Goal: Book appointment/travel/reservation

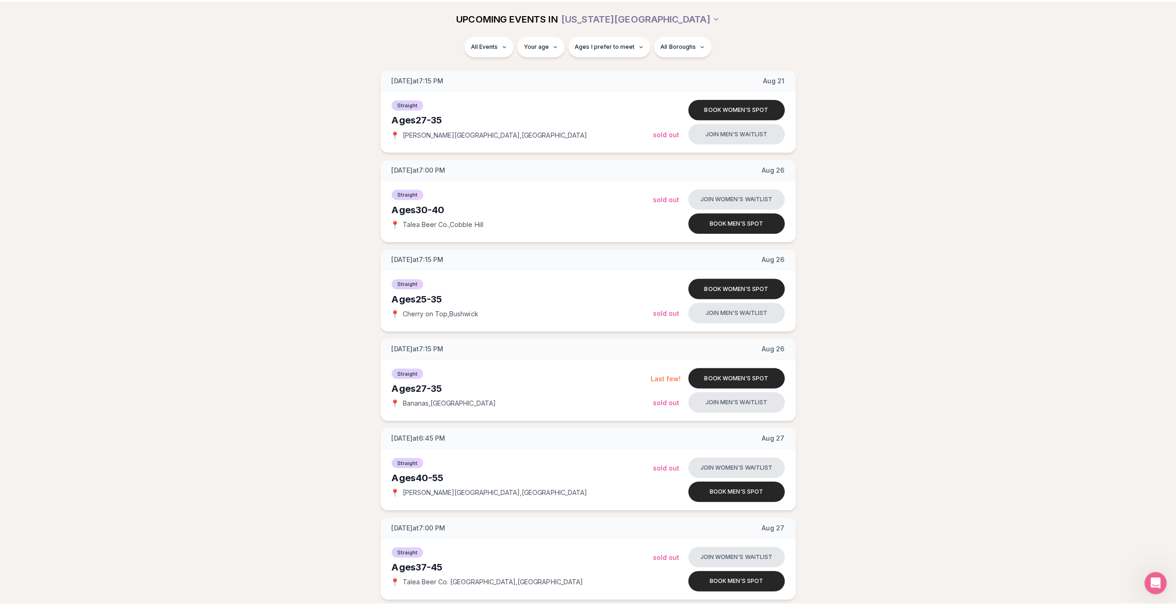
scroll to position [829, 0]
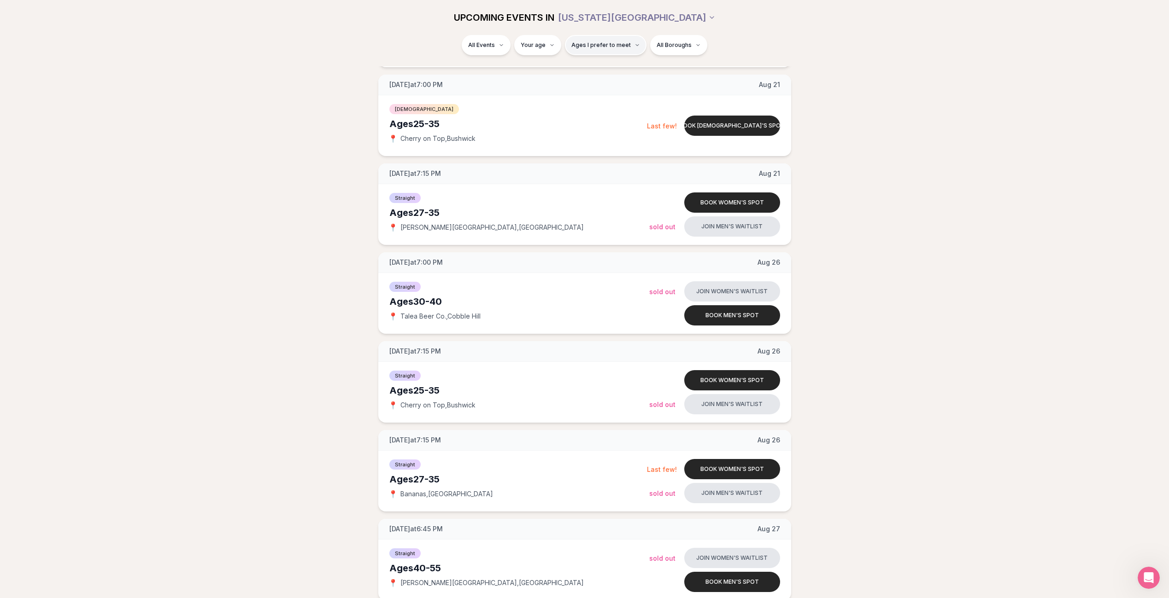
click at [593, 48] on span "Ages I prefer to meet" at bounding box center [600, 44] width 59 height 7
click at [595, 46] on span "Ages I prefer to meet" at bounding box center [600, 44] width 59 height 7
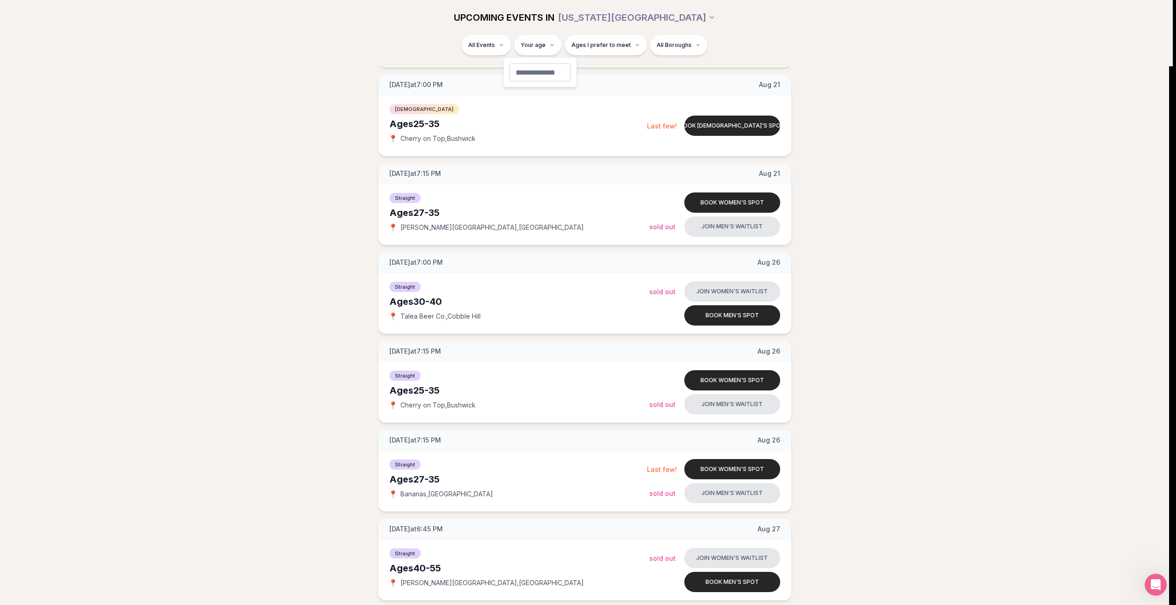
type input "**"
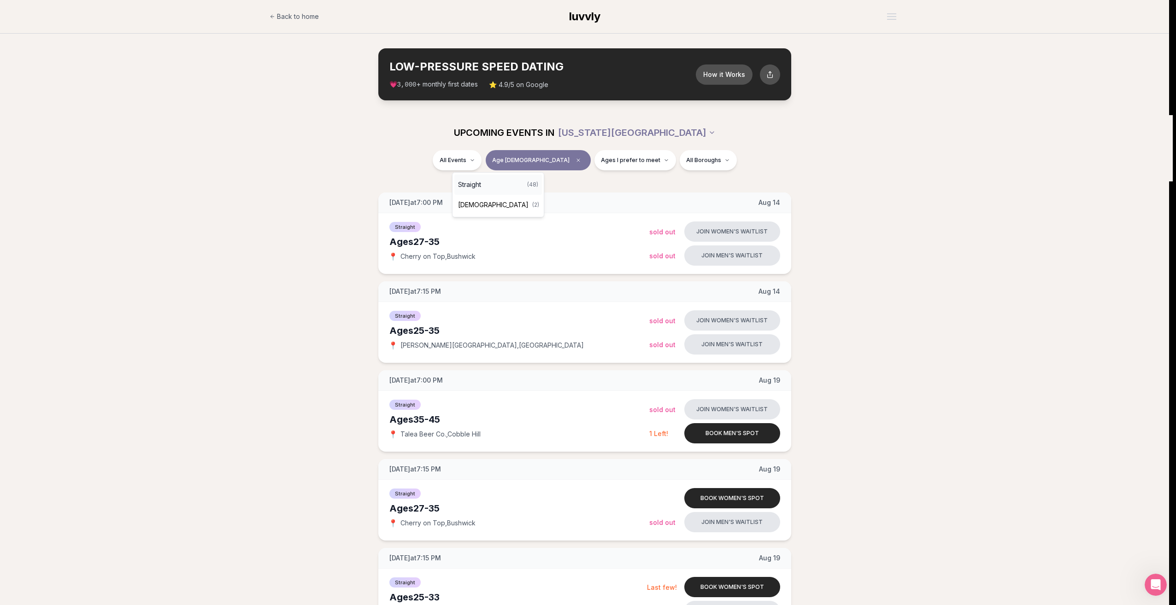
click at [488, 180] on div "Straight ( 48 )" at bounding box center [498, 185] width 88 height 20
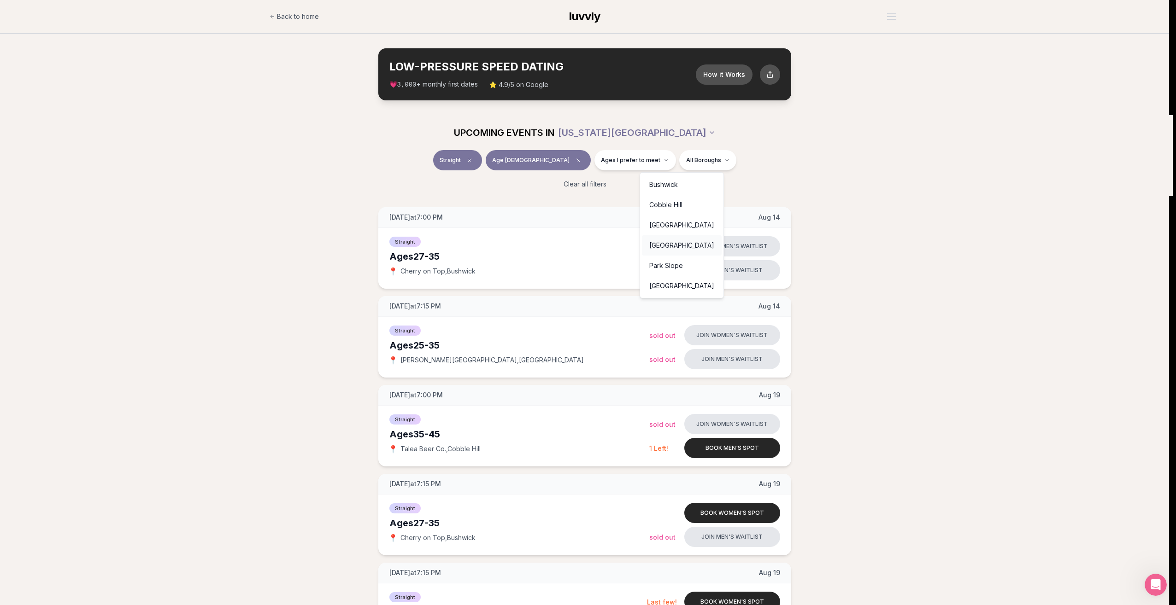
click at [694, 245] on div "[GEOGRAPHIC_DATA]" at bounding box center [682, 245] width 80 height 20
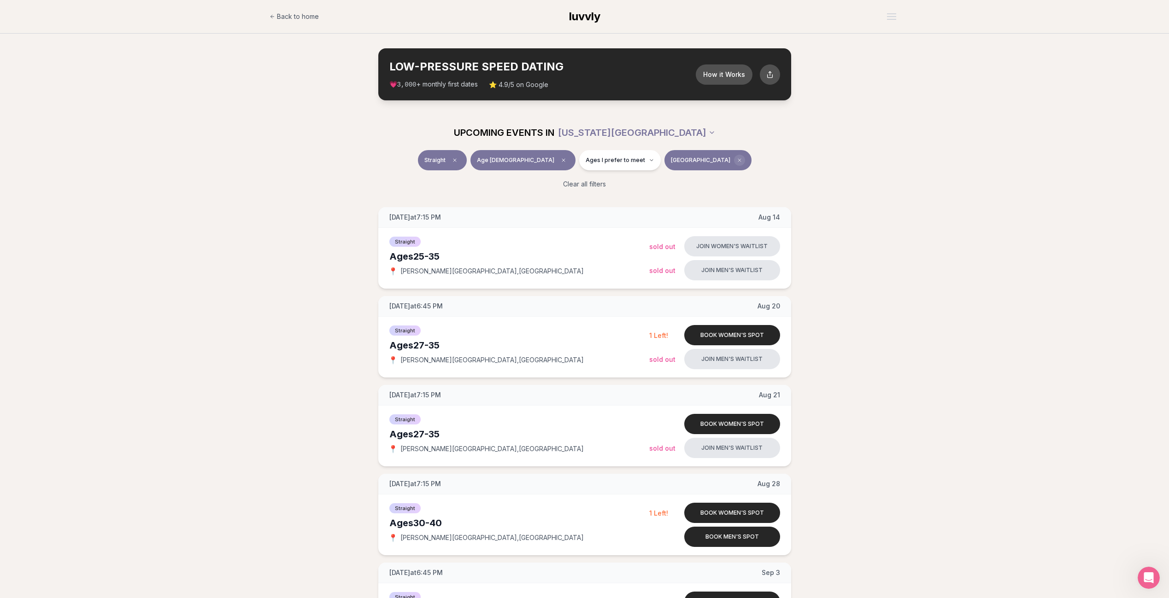
click at [734, 164] on span "Clear borough filter" at bounding box center [739, 160] width 11 height 11
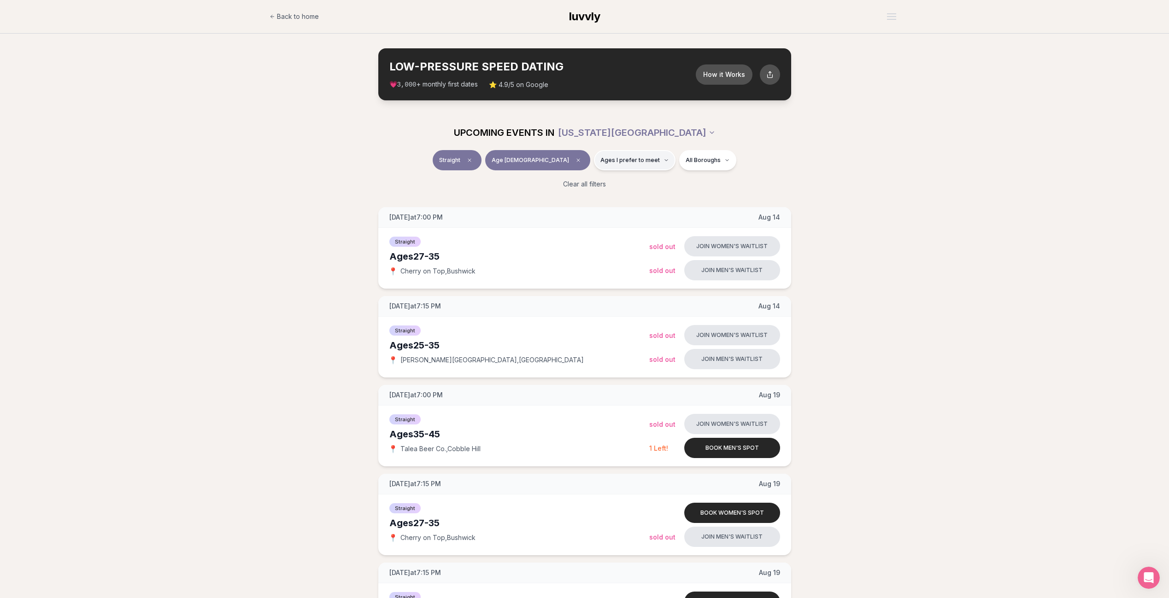
click at [628, 158] on span "Ages I prefer to meet" at bounding box center [629, 160] width 59 height 7
click at [622, 193] on span "Around my age" at bounding box center [602, 195] width 47 height 9
click at [573, 193] on button "Around my age" at bounding box center [569, 195] width 7 height 7
click at [610, 184] on span "Younger than me" at bounding box center [605, 182] width 52 height 9
click at [573, 184] on button "Younger than me" at bounding box center [569, 182] width 7 height 7
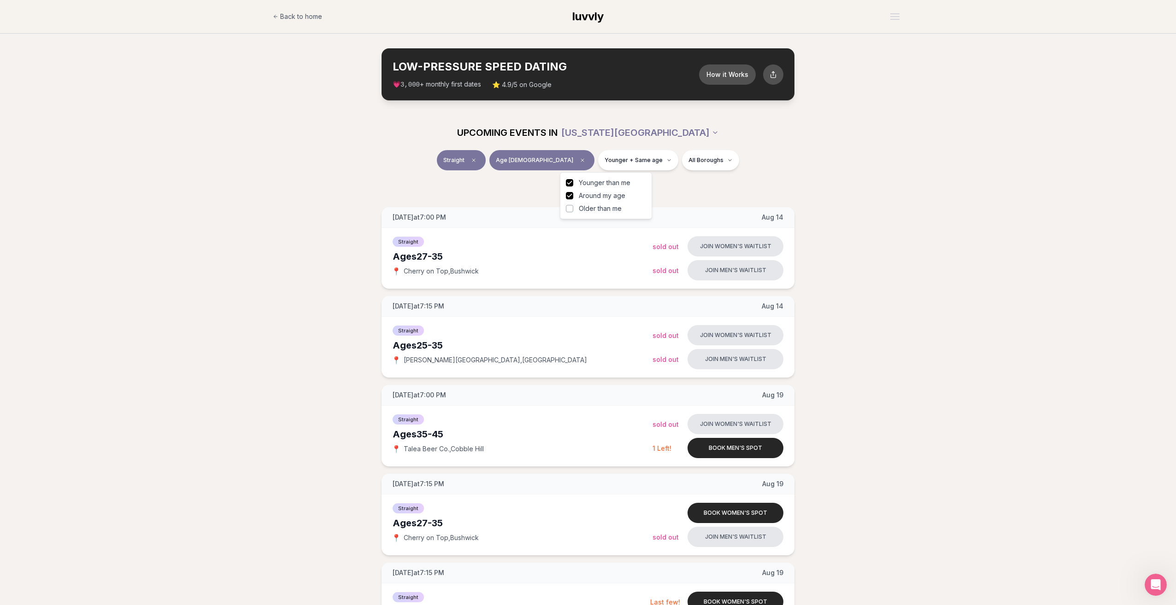
click at [900, 171] on div "Straight Age [DEMOGRAPHIC_DATA] Younger + Same age All Boroughs Clear all filte…" at bounding box center [588, 173] width 1176 height 46
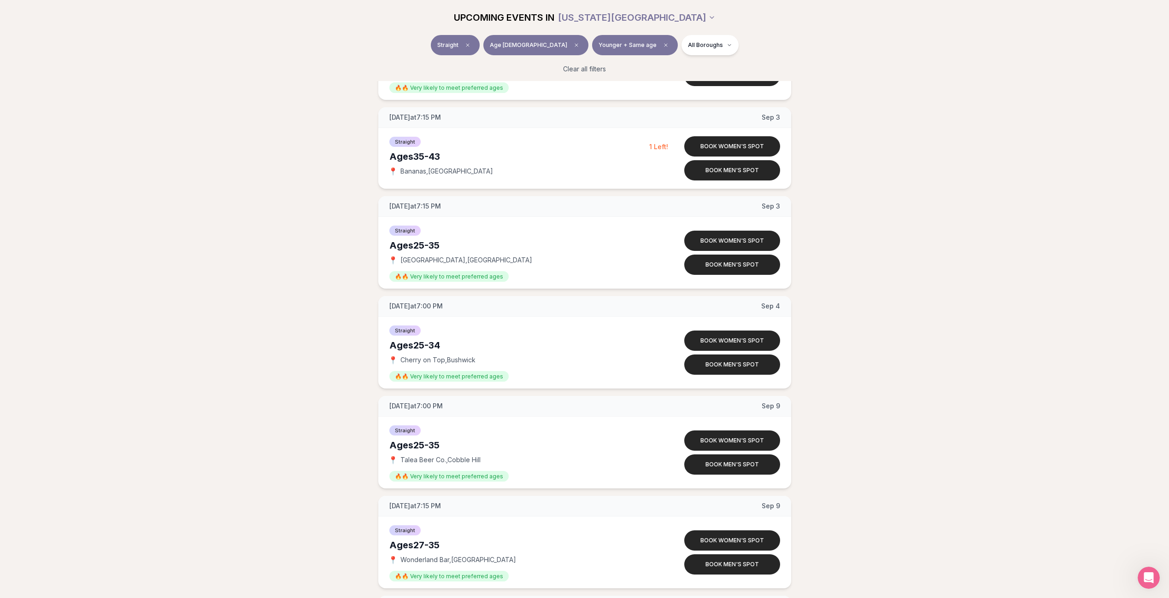
scroll to position [2165, 0]
